Goal: Information Seeking & Learning: Find specific fact

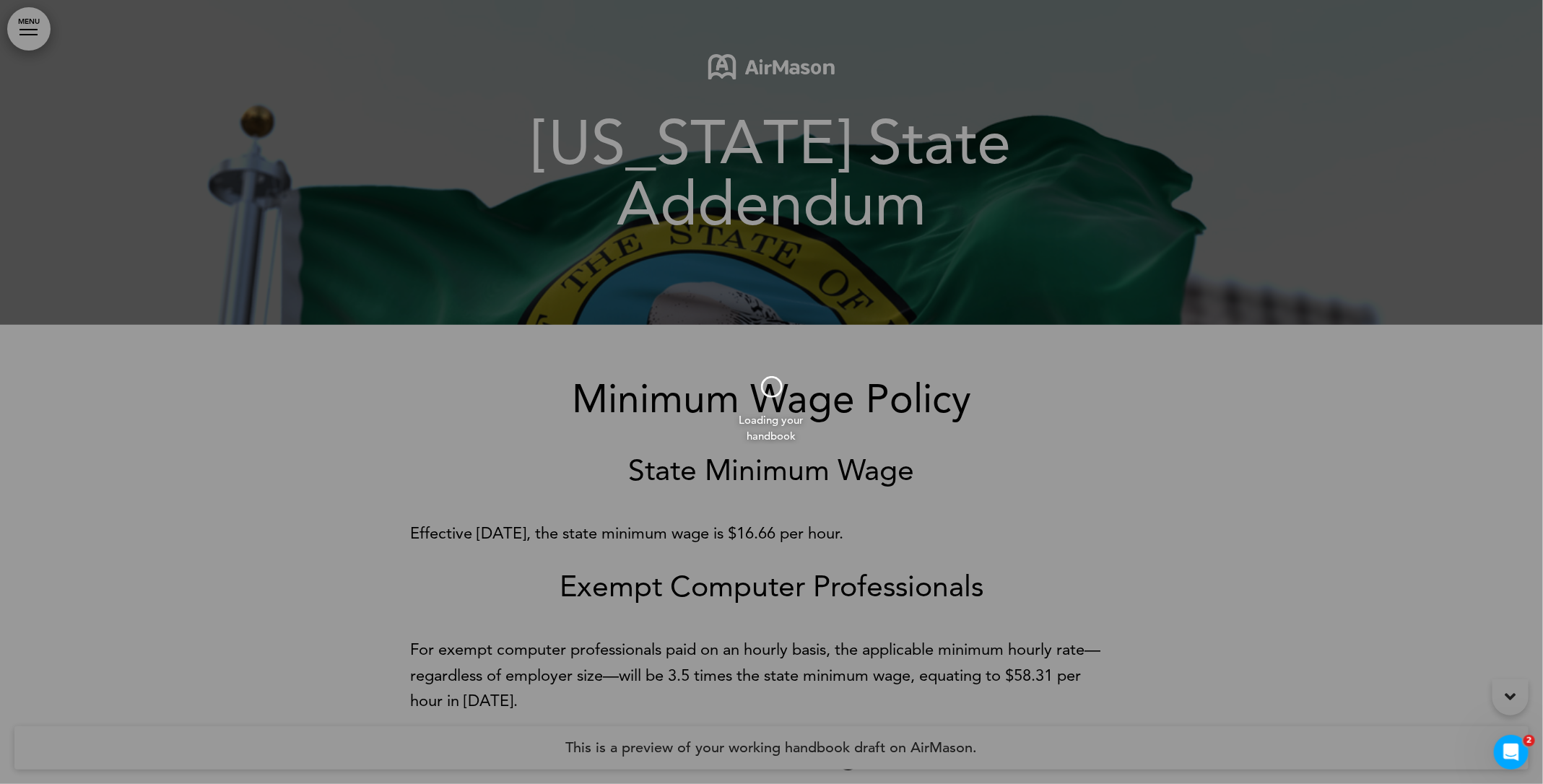
click at [976, 560] on div at bounding box center [772, 392] width 1543 height 784
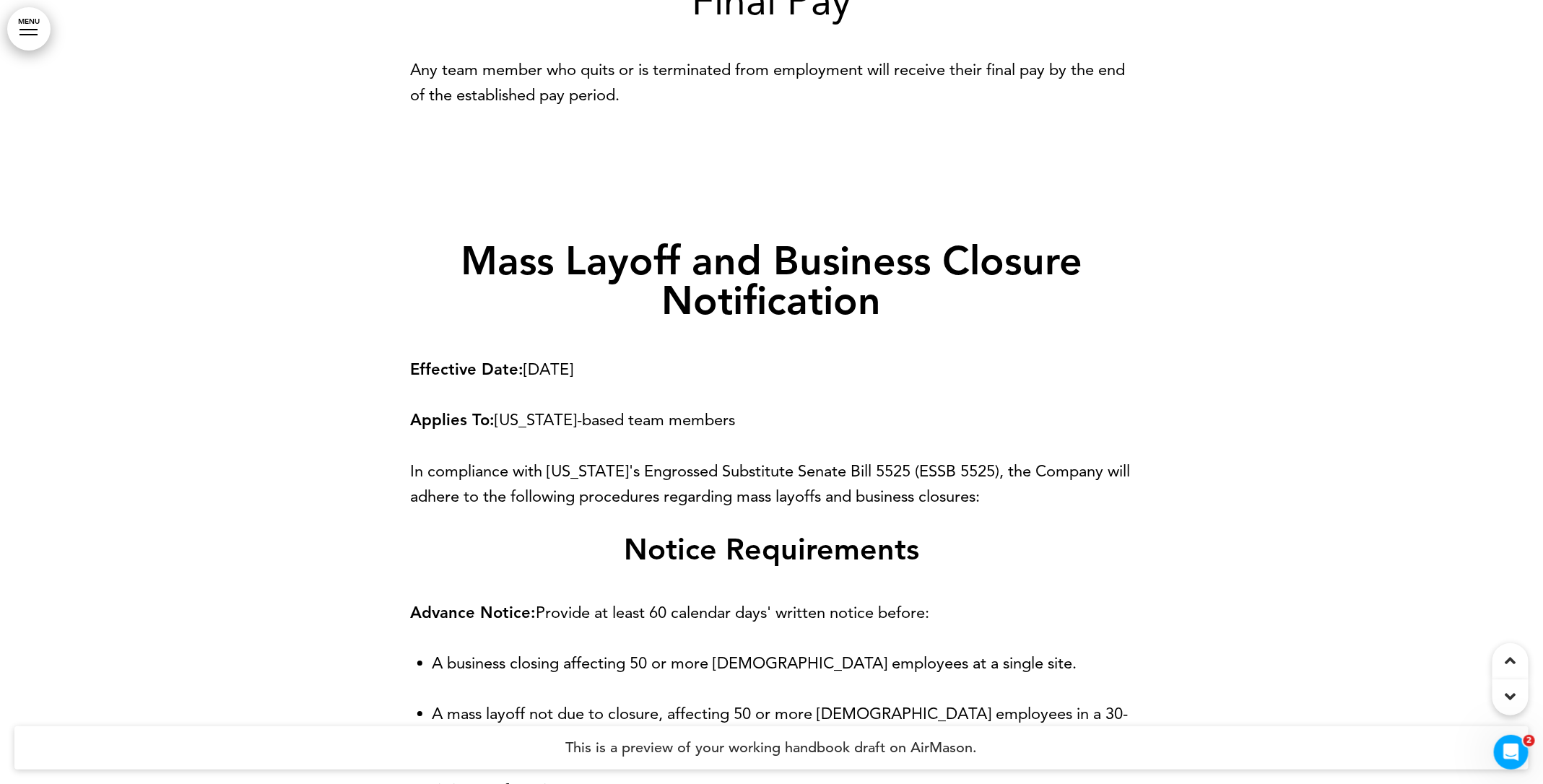
scroll to position [8702, 0]
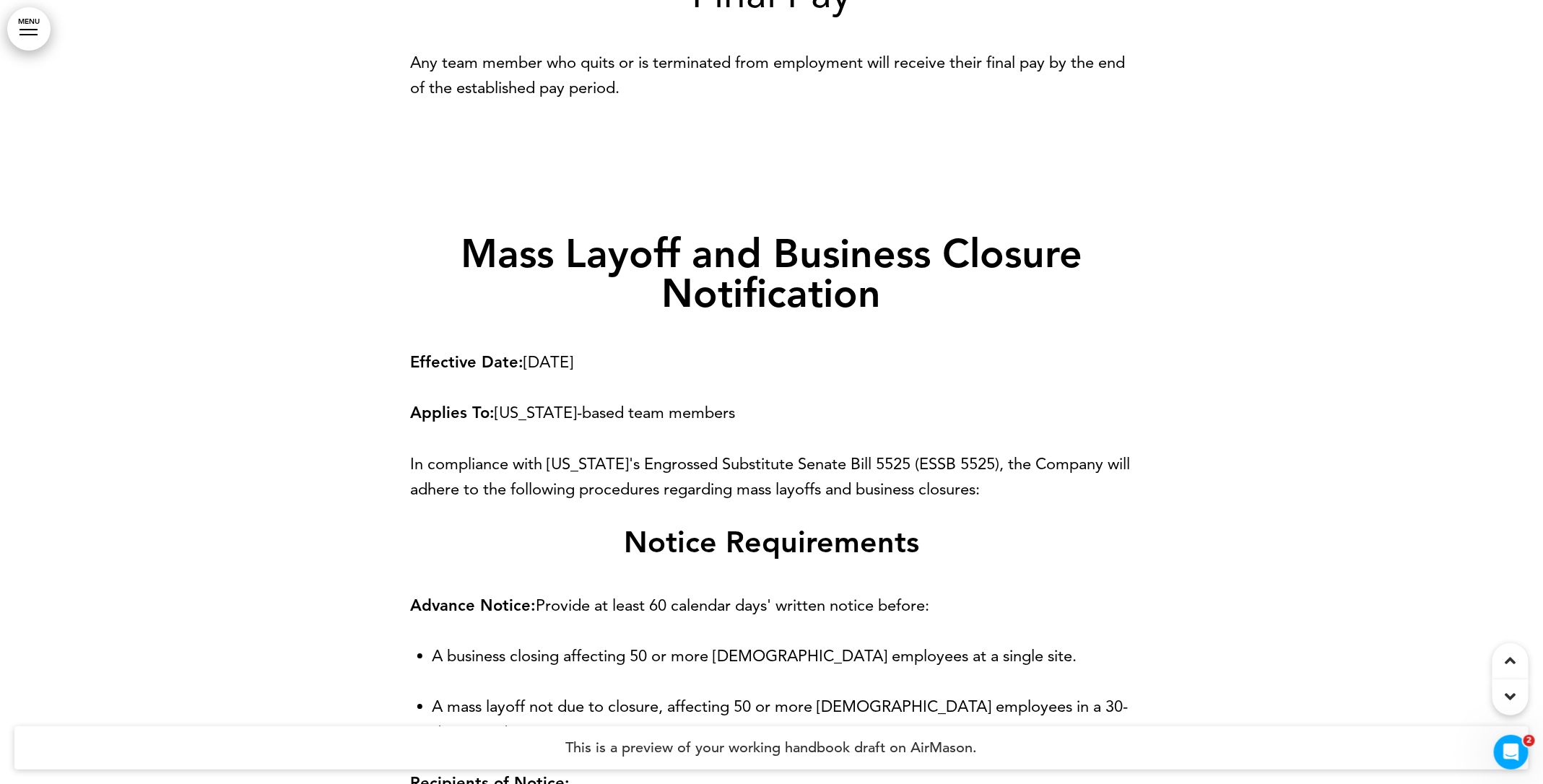
click at [888, 451] on p "In compliance with [US_STATE]'s Engrossed Substitute Senate Bill 5525 (ESSB 552…" at bounding box center [772, 476] width 722 height 50
click at [608, 230] on strong "Mass Layoff and Business Closure Notification" at bounding box center [772, 273] width 622 height 86
click at [484, 230] on strong "Mass Layoff and Business Closure Notification" at bounding box center [772, 273] width 622 height 86
click at [479, 230] on strong "Mass Layoff and Business Closure Notification" at bounding box center [772, 273] width 622 height 86
click at [472, 230] on strong "Mass Layoff and Business Closure Notification" at bounding box center [772, 273] width 622 height 86
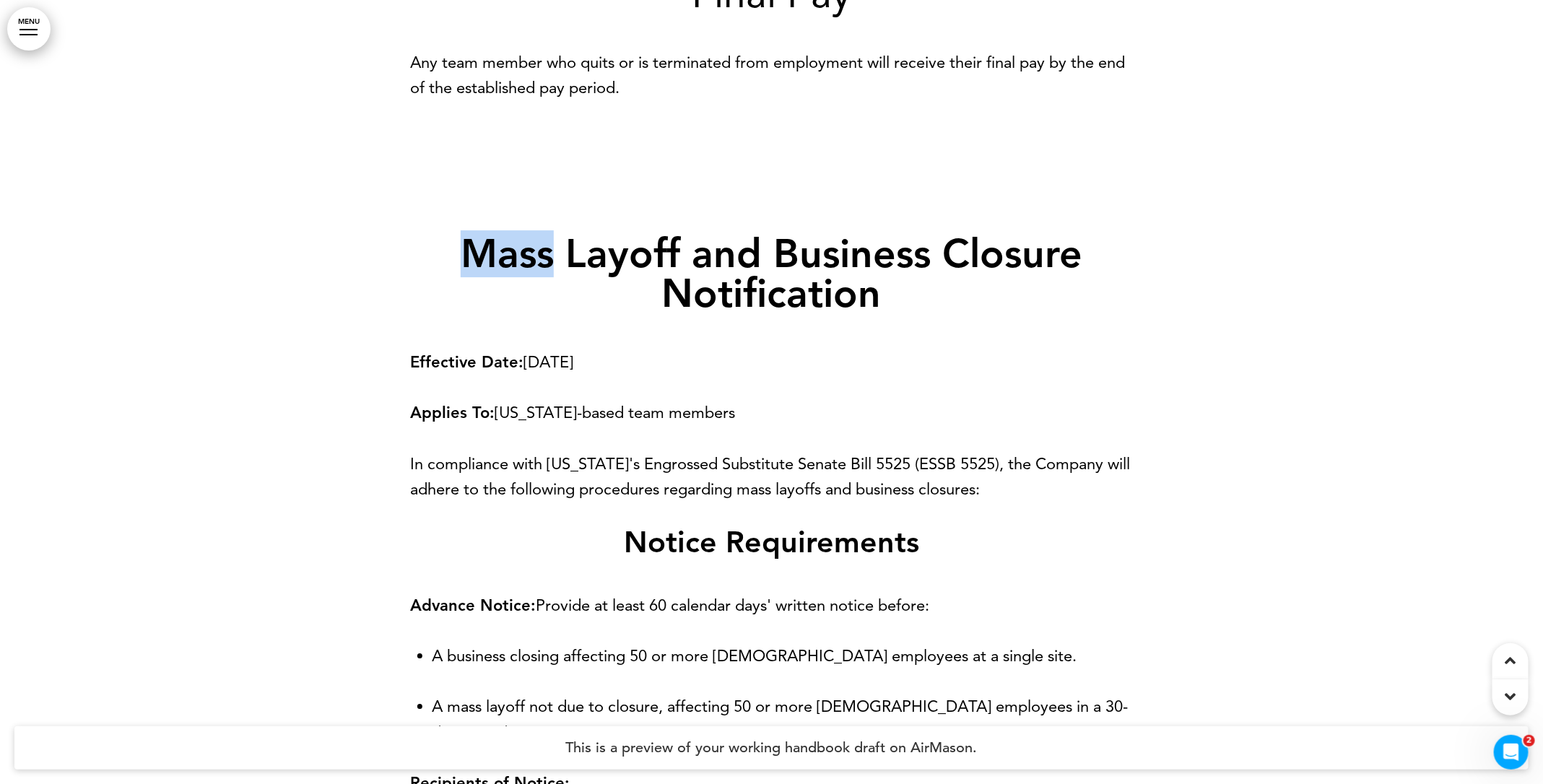
click at [472, 230] on strong "Mass Layoff and Business Closure Notification" at bounding box center [772, 273] width 622 height 86
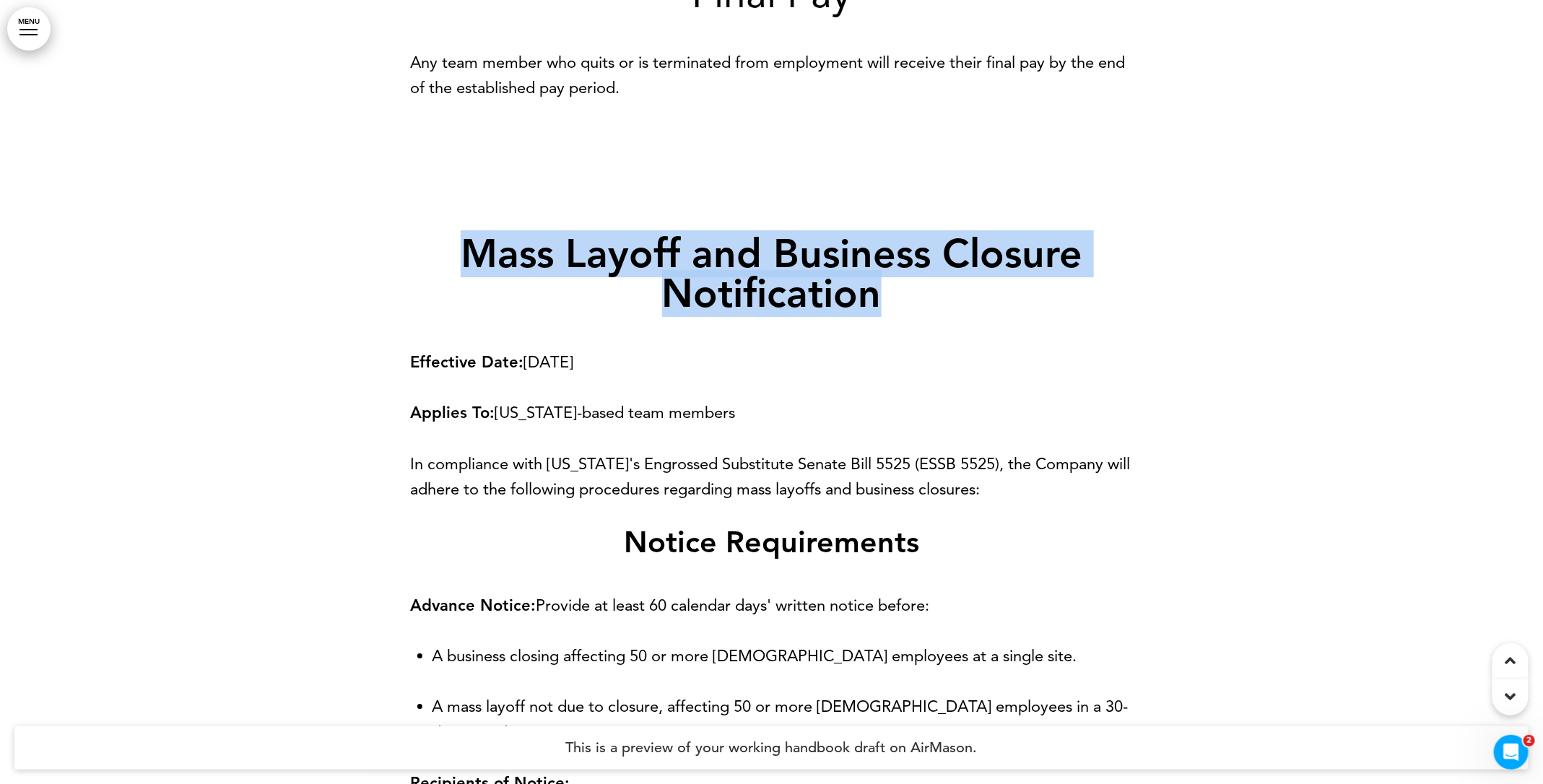
drag, startPoint x: 472, startPoint y: 206, endPoint x: 494, endPoint y: 212, distance: 22.8
click at [475, 230] on strong "Mass Layoff and Business Closure Notification" at bounding box center [772, 273] width 622 height 86
click at [481, 230] on strong "Mass Layoff and Business Closure Notification" at bounding box center [772, 273] width 622 height 86
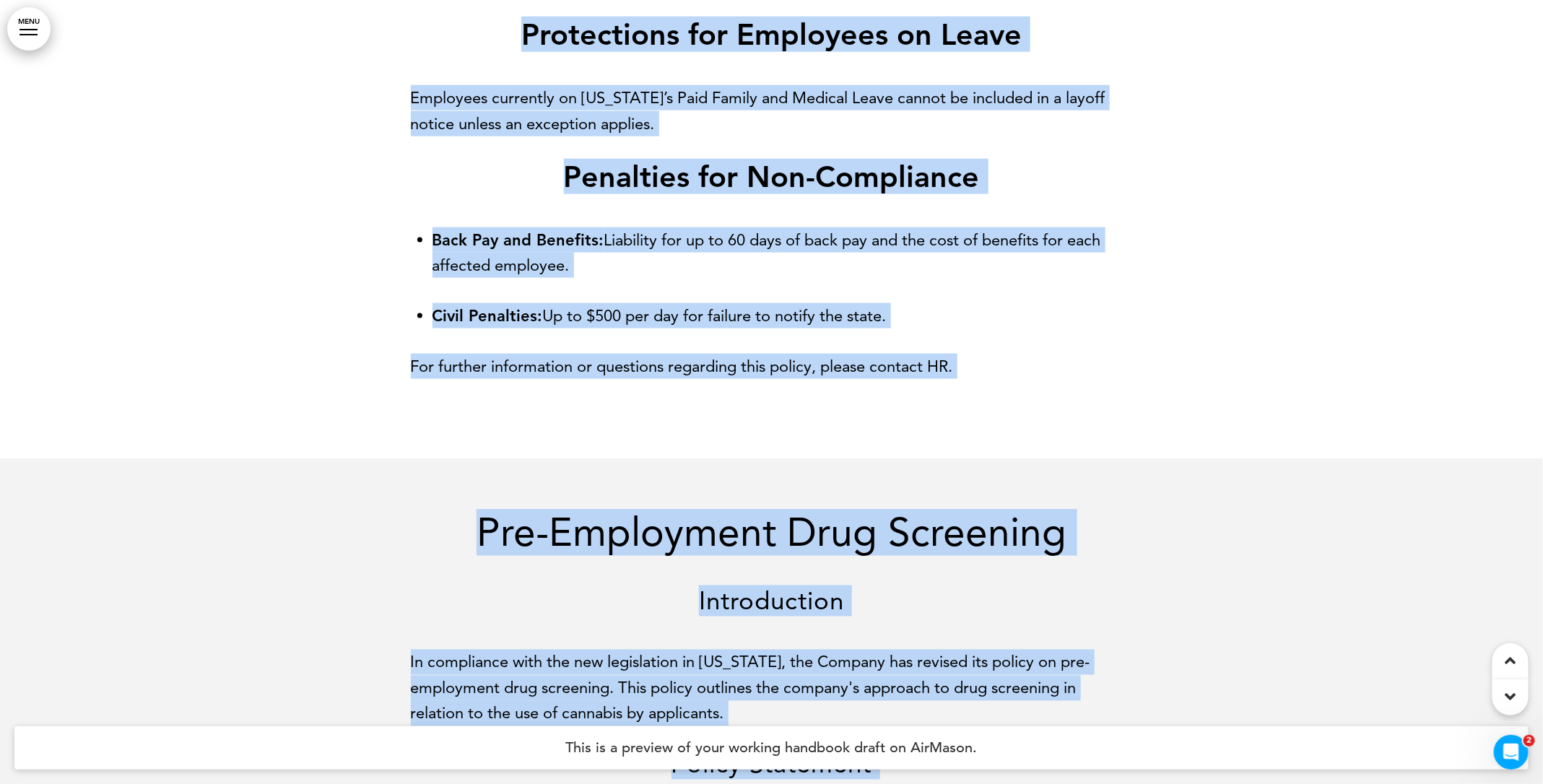
scroll to position [10334, 0]
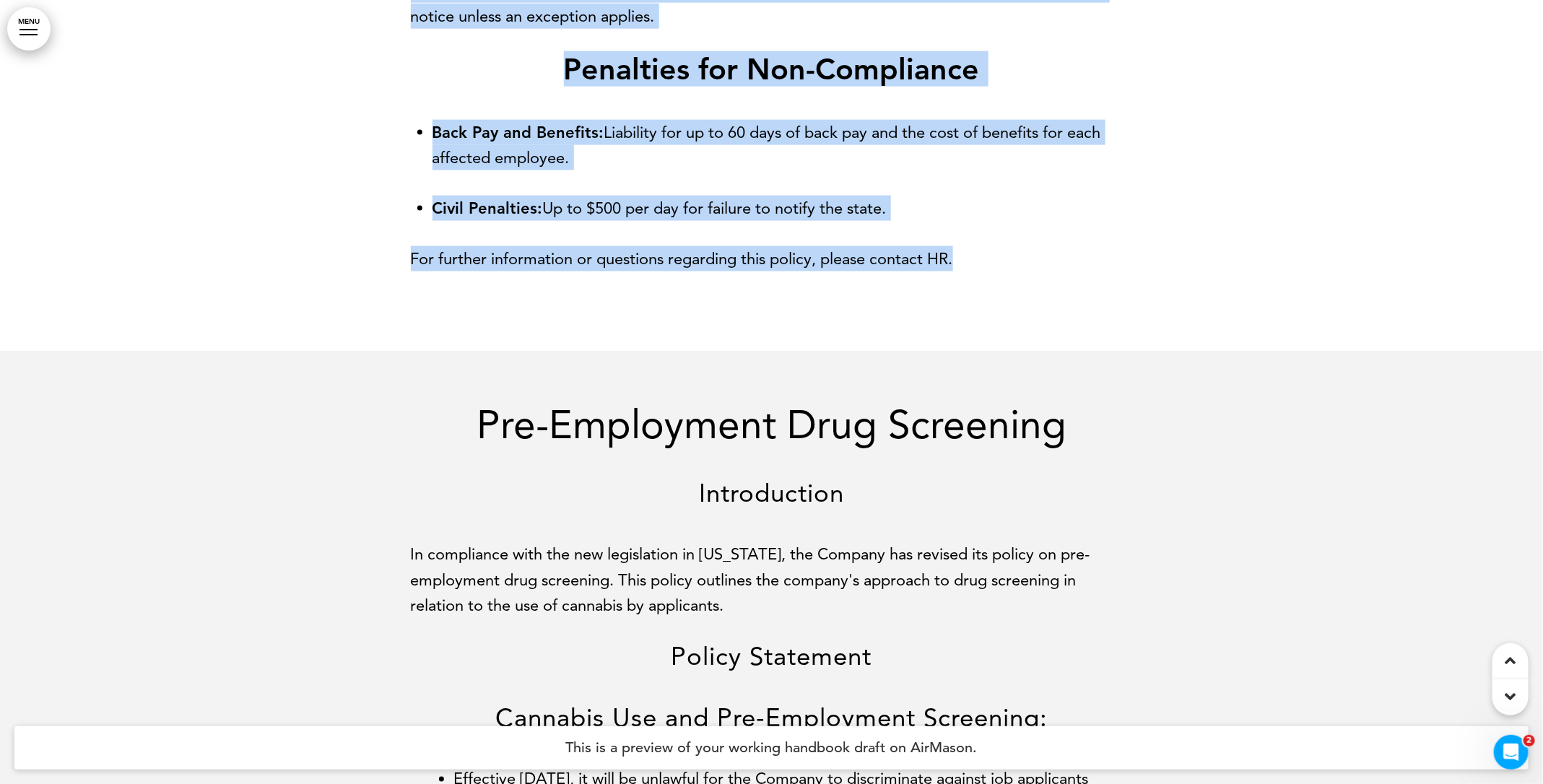
drag, startPoint x: 476, startPoint y: 207, endPoint x: 981, endPoint y: 207, distance: 505.0
copy div "Lore Ipsumd sit Ametcons Adipisc Elitseddoeiu Temporinc Utla: Etdo 95, 6896 Mag…"
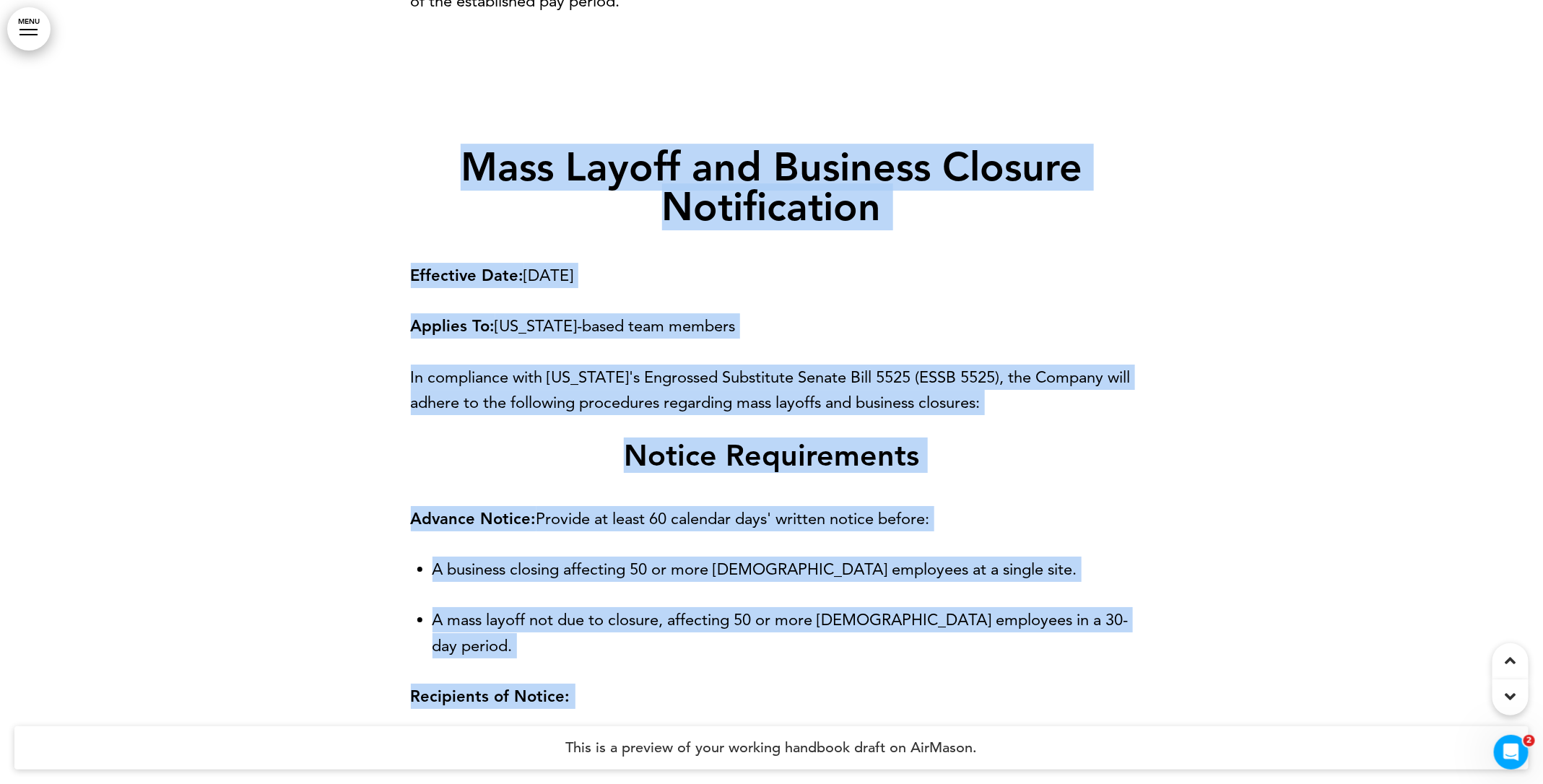
scroll to position [8795, 0]
